Goal: Navigation & Orientation: Find specific page/section

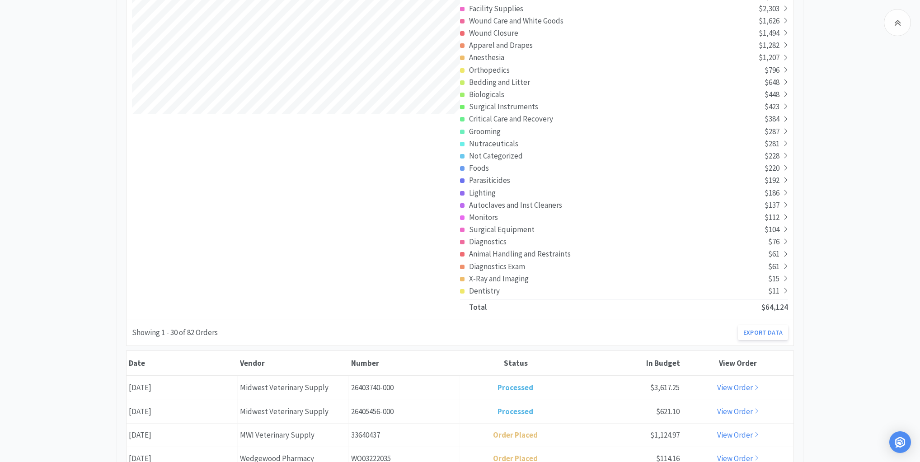
scroll to position [1741, 686]
click at [788, 164] on div "Category Breakdown Pharmaceuticals $24,249 Administration and [MEDICAL_DATA] $1…" at bounding box center [460, 119] width 668 height 400
click at [785, 166] on icon at bounding box center [785, 168] width 5 height 8
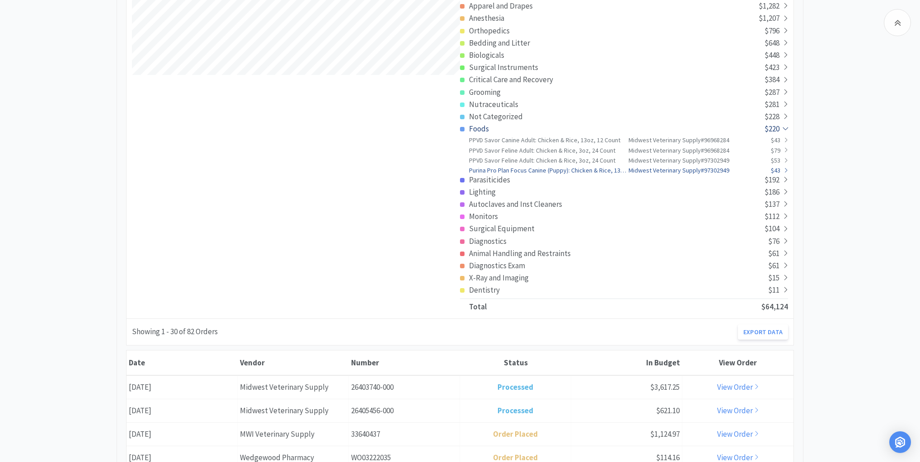
scroll to position [0, 0]
click at [784, 166] on icon at bounding box center [786, 169] width 4 height 6
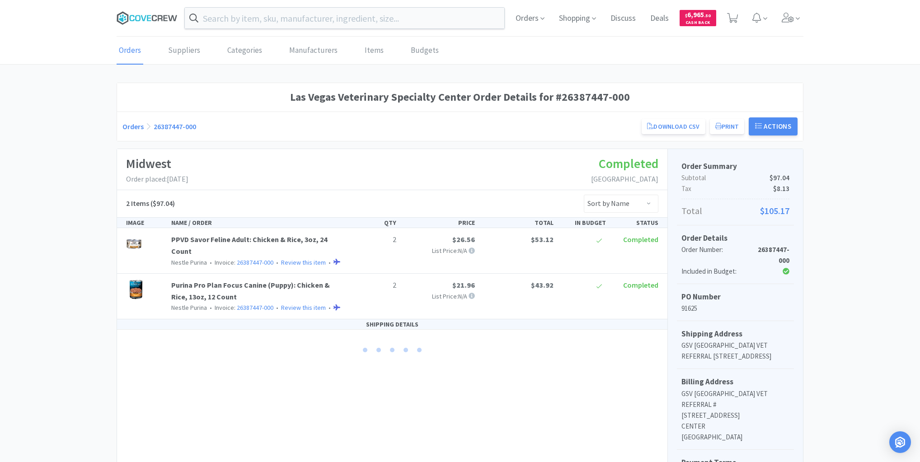
click at [156, 15] on icon at bounding box center [147, 18] width 61 height 14
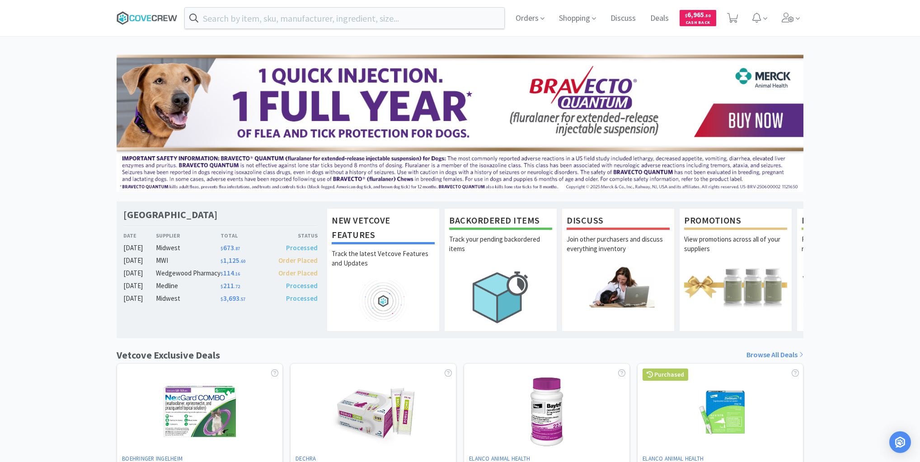
click at [149, 16] on icon at bounding box center [147, 18] width 61 height 14
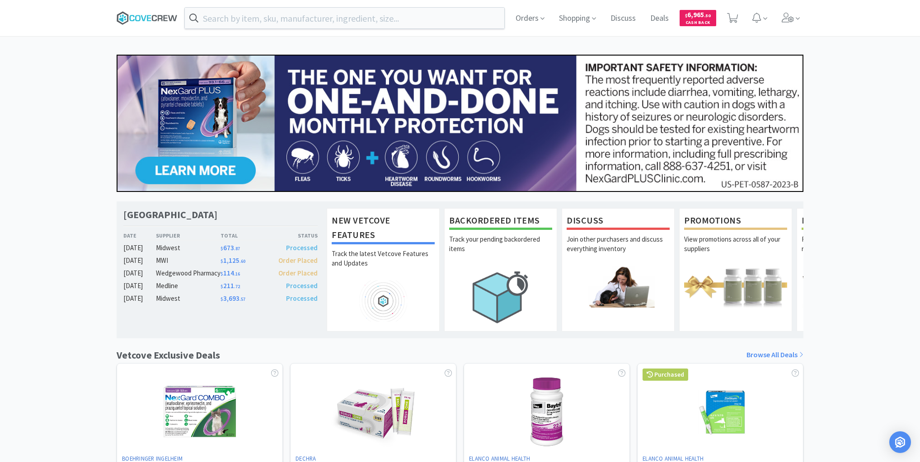
click at [145, 17] on icon at bounding box center [143, 18] width 5 height 6
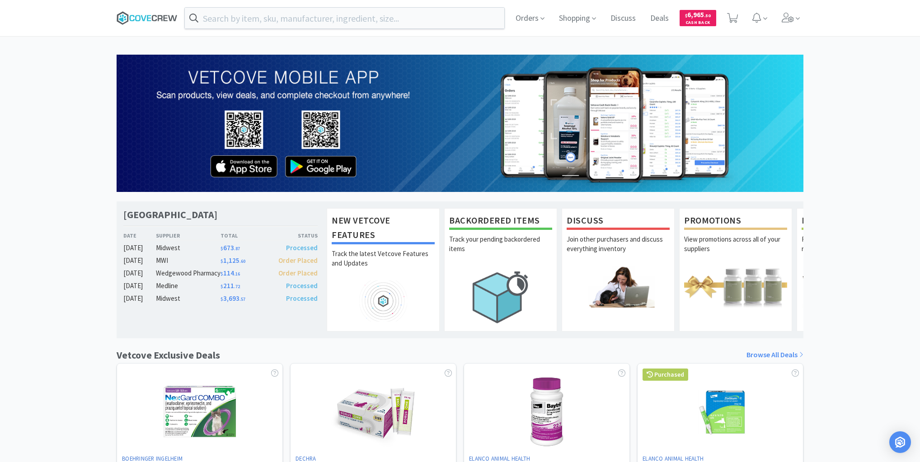
click at [153, 16] on icon at bounding box center [147, 18] width 61 height 14
